Goal: Task Accomplishment & Management: Complete application form

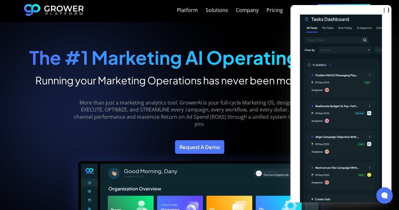
click at [219, 43] on div "The #1 Marketing AI Operating System Running your Marketing Operations has neve…" at bounding box center [199, 61] width 340 height 52
click at [388, 196] on div at bounding box center [384, 195] width 18 height 18
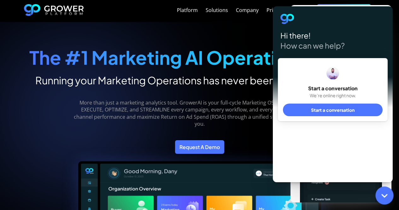
click at [387, 197] on icon at bounding box center [384, 195] width 8 height 8
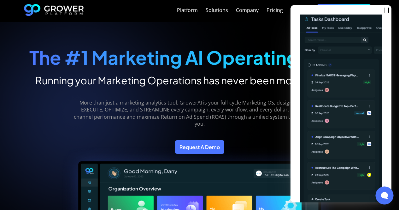
click at [245, 58] on strong "The #1 Marketing AI Operating System" at bounding box center [199, 57] width 340 height 23
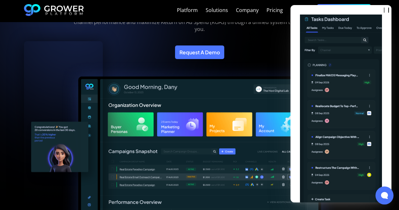
scroll to position [189, 0]
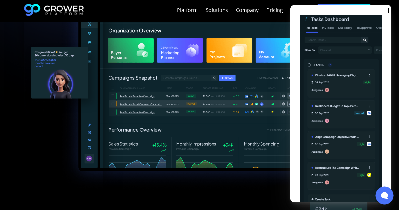
click at [343, 172] on img at bounding box center [341, 112] width 82 height 196
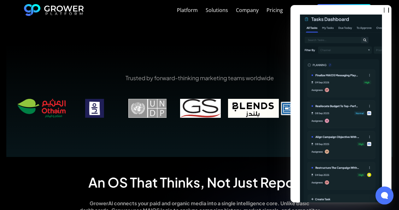
scroll to position [378, 0]
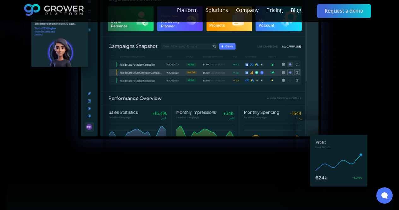
scroll to position [63, 0]
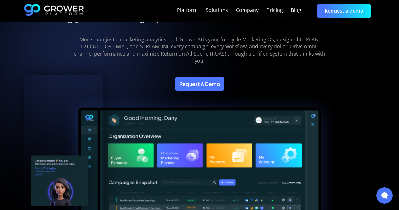
click at [337, 8] on link "Request a demo" at bounding box center [344, 11] width 54 height 14
